Goal: Task Accomplishment & Management: Manage account settings

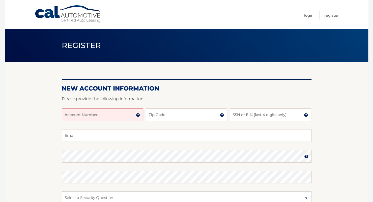
click at [122, 111] on input "Account Number" at bounding box center [102, 114] width 81 height 13
type input "44456001082"
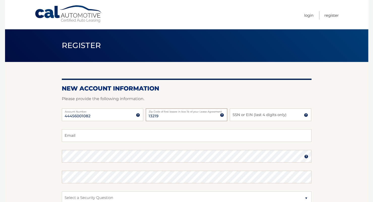
type input "13219"
type input "2769"
type input "hurley6@gmail.com"
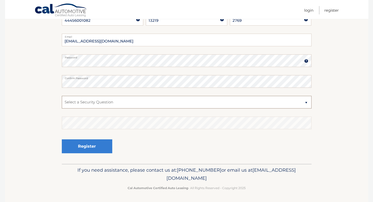
click at [114, 104] on select "Select a Security Question What was the name of your elementary school? What is…" at bounding box center [187, 102] width 250 height 13
select select "1"
click at [62, 96] on select "Select a Security Question What was the name of your elementary school? What is…" at bounding box center [187, 102] width 250 height 13
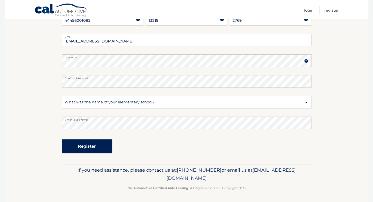
click at [99, 147] on button "Register" at bounding box center [87, 146] width 50 height 14
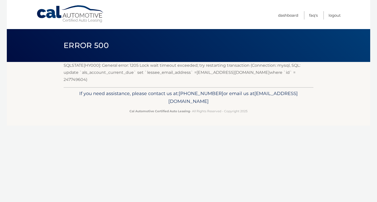
click at [51, 12] on link "Cal Automotive" at bounding box center [70, 14] width 68 height 18
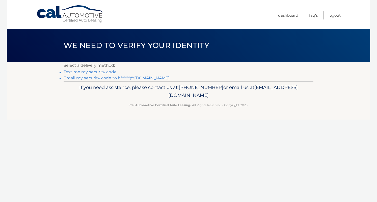
click at [87, 73] on link "Text me my security code" at bounding box center [90, 71] width 53 height 5
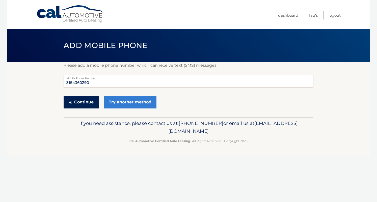
click at [89, 105] on button "Continue" at bounding box center [81, 102] width 35 height 13
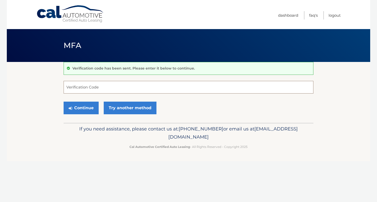
click at [92, 88] on input "Verification Code" at bounding box center [189, 87] width 250 height 13
type input "658437"
click at [79, 103] on button "Continue" at bounding box center [81, 107] width 35 height 13
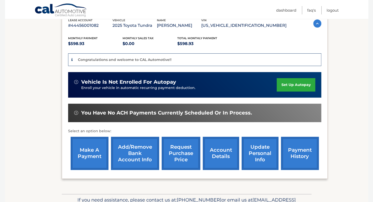
scroll to position [96, 0]
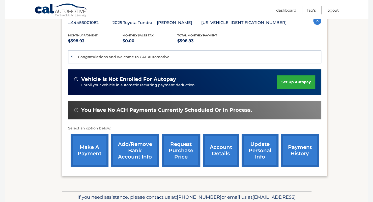
click at [292, 89] on link "set up autopay" at bounding box center [296, 81] width 38 height 13
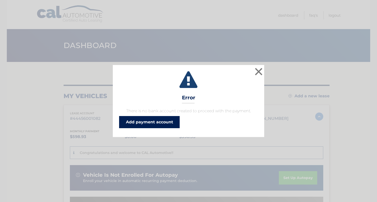
click at [157, 124] on link "Add payment account" at bounding box center [149, 122] width 61 height 12
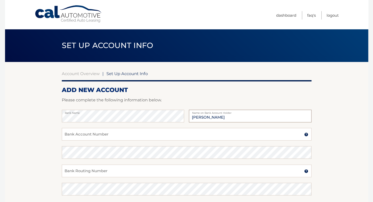
type input "[PERSON_NAME]"
click at [156, 132] on input "Bank Account Number" at bounding box center [187, 134] width 250 height 13
click at [82, 135] on input "0002356016" at bounding box center [187, 134] width 250 height 13
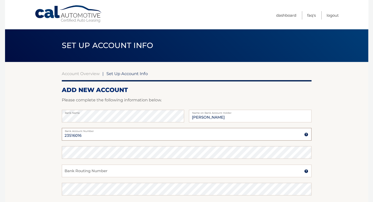
click at [70, 135] on input "23516016" at bounding box center [187, 134] width 250 height 13
type input "235316016"
click at [124, 171] on input "Bank Routing Number" at bounding box center [187, 170] width 250 height 13
type input "222370440"
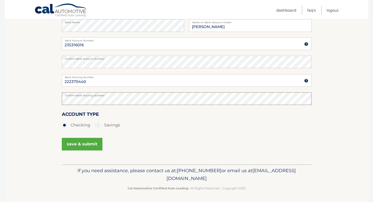
scroll to position [91, 0]
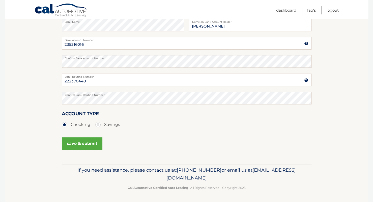
click at [79, 142] on button "save & submit" at bounding box center [82, 143] width 41 height 13
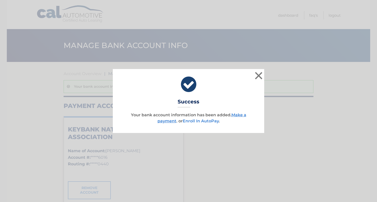
click at [202, 121] on link "Enroll In AutoPay" at bounding box center [201, 120] width 36 height 5
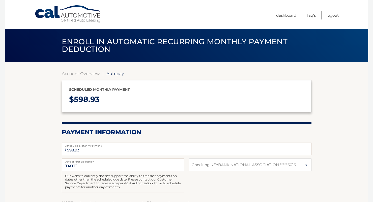
select select "ODMxYmVmZjEtOGUwYi00ODY5LWFlODMtNzY0NjUxYTUzMmEx"
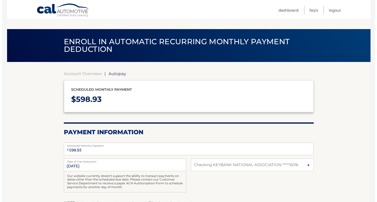
scroll to position [67, 0]
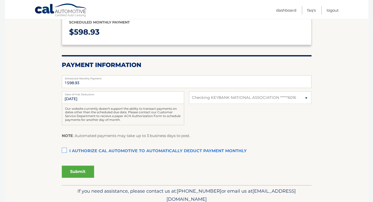
click at [63, 149] on label "I authorize cal automotive to automatically deduct payment monthly This checkbo…" at bounding box center [187, 151] width 250 height 10
click at [0, 0] on input "I authorize cal automotive to automatically deduct payment monthly This checkbo…" at bounding box center [0, 0] width 0 height 0
click at [74, 171] on button "Submit" at bounding box center [78, 171] width 32 height 12
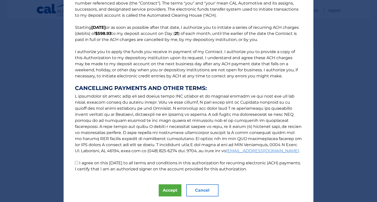
scroll to position [37, 0]
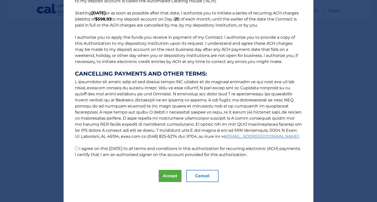
click at [76, 148] on input "I agree on this [DATE] to all terms and conditions in this authorization for re…" at bounding box center [76, 147] width 3 height 3
checkbox input "true"
click at [167, 175] on button "Accept" at bounding box center [170, 175] width 23 height 12
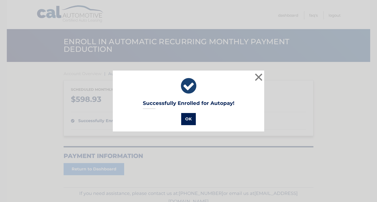
click at [188, 121] on button "OK" at bounding box center [188, 119] width 15 height 12
